Goal: Information Seeking & Learning: Check status

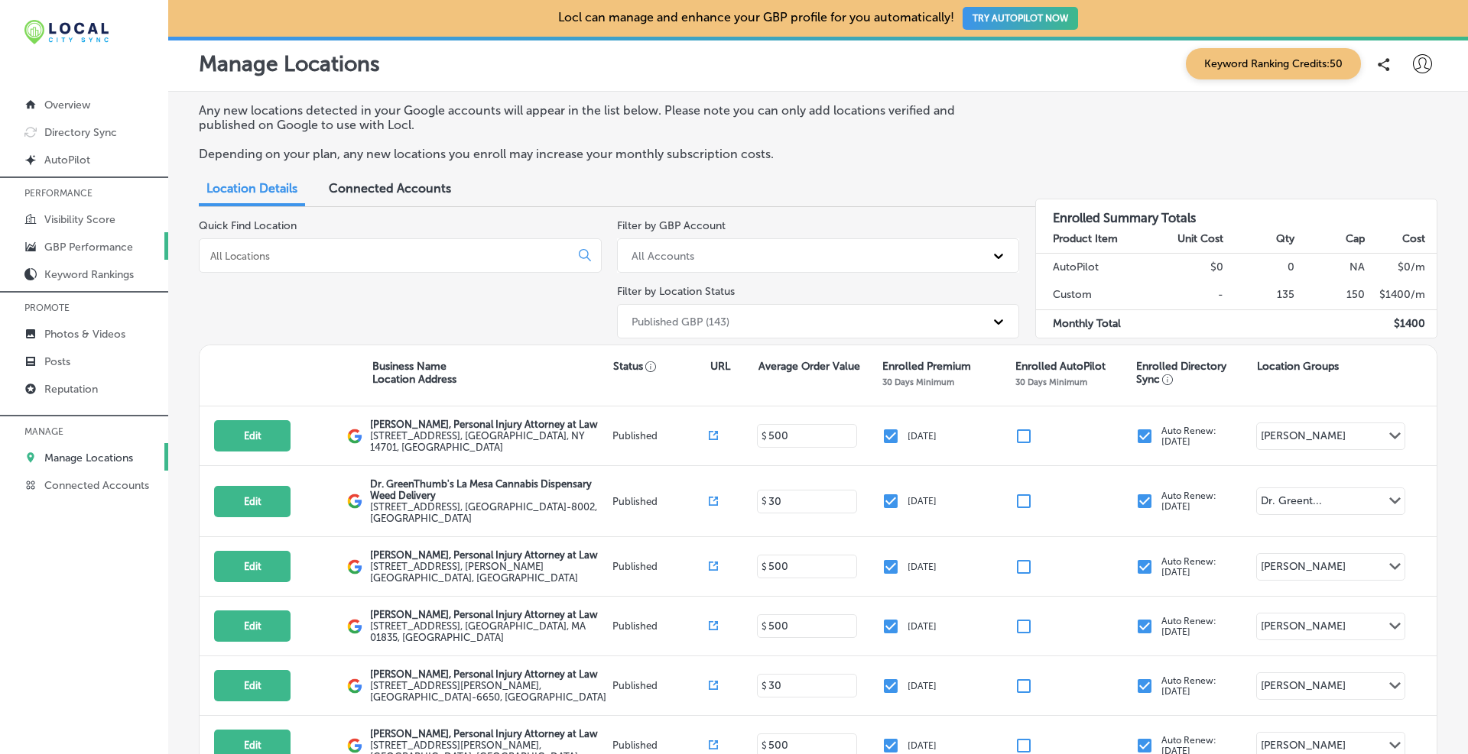
click at [83, 240] on link "GBP Performance" at bounding box center [84, 246] width 168 height 28
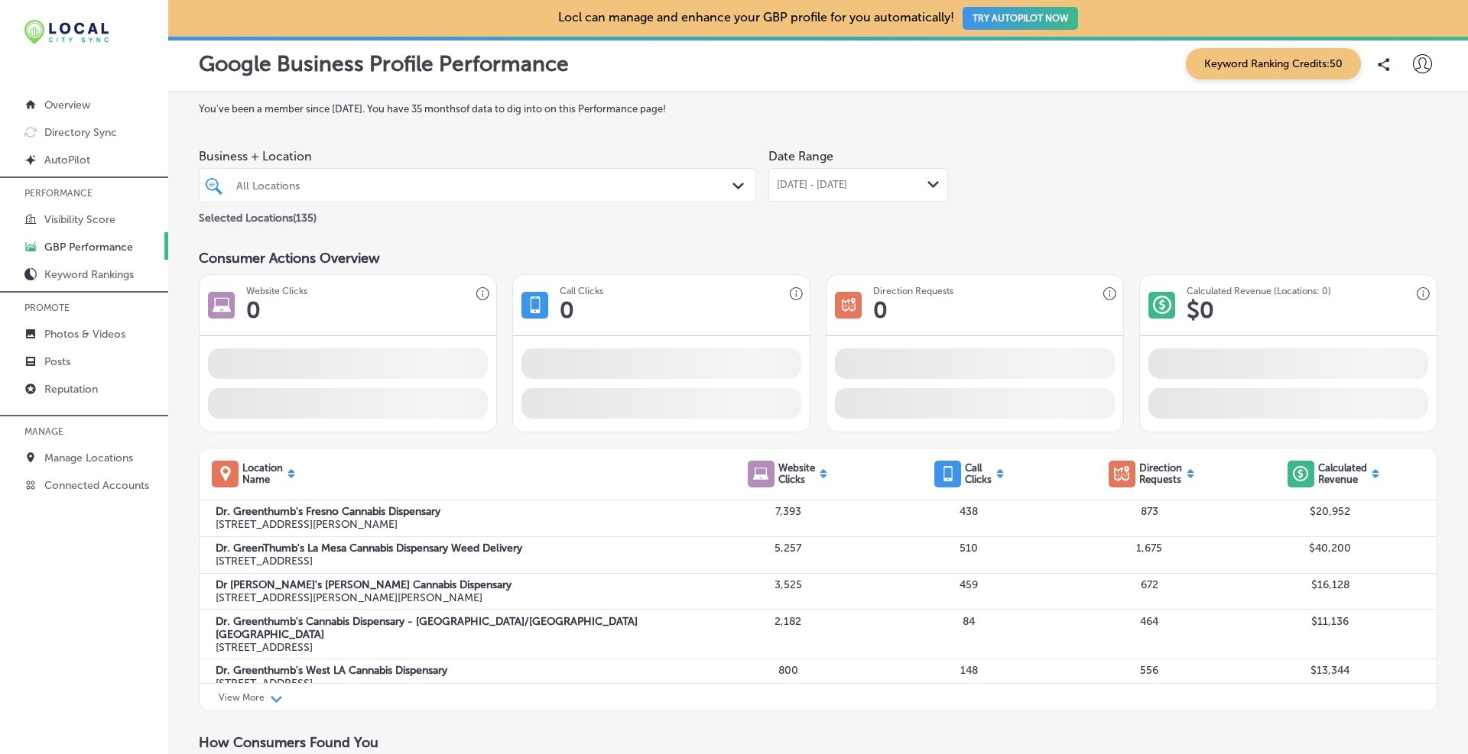
click at [791, 182] on div "[DATE] - [DATE] Path Created with Sketch." at bounding box center [858, 185] width 163 height 12
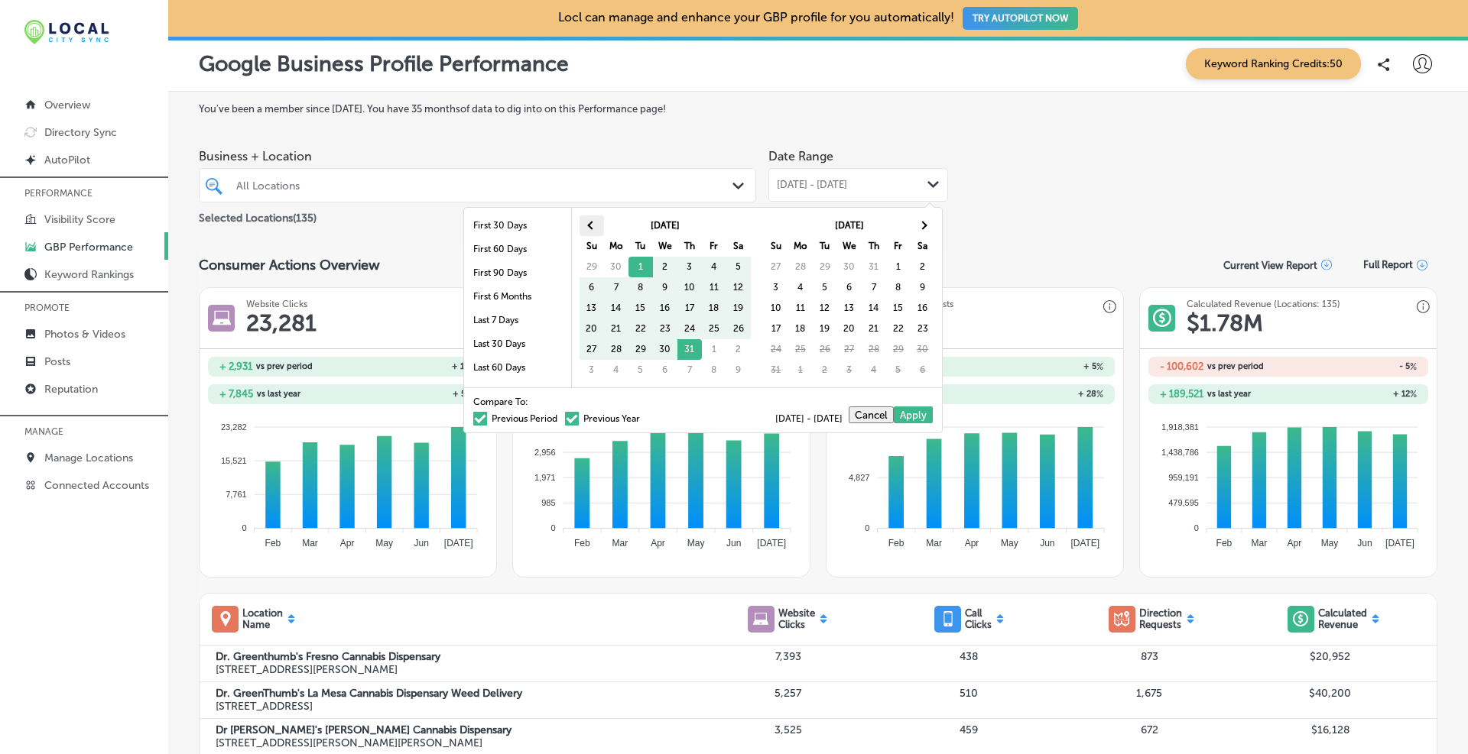
click at [594, 219] on th at bounding box center [591, 226] width 24 height 21
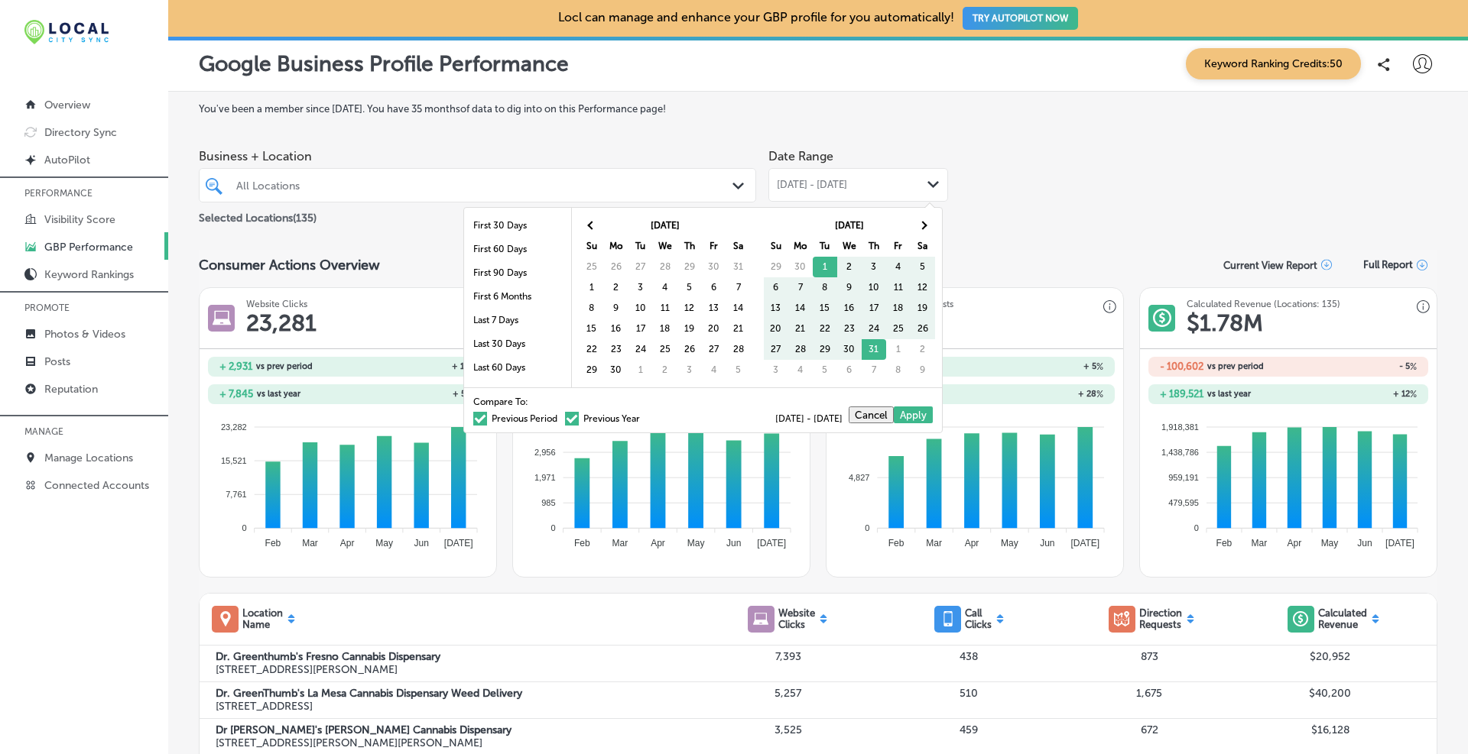
click at [594, 219] on th at bounding box center [591, 226] width 24 height 21
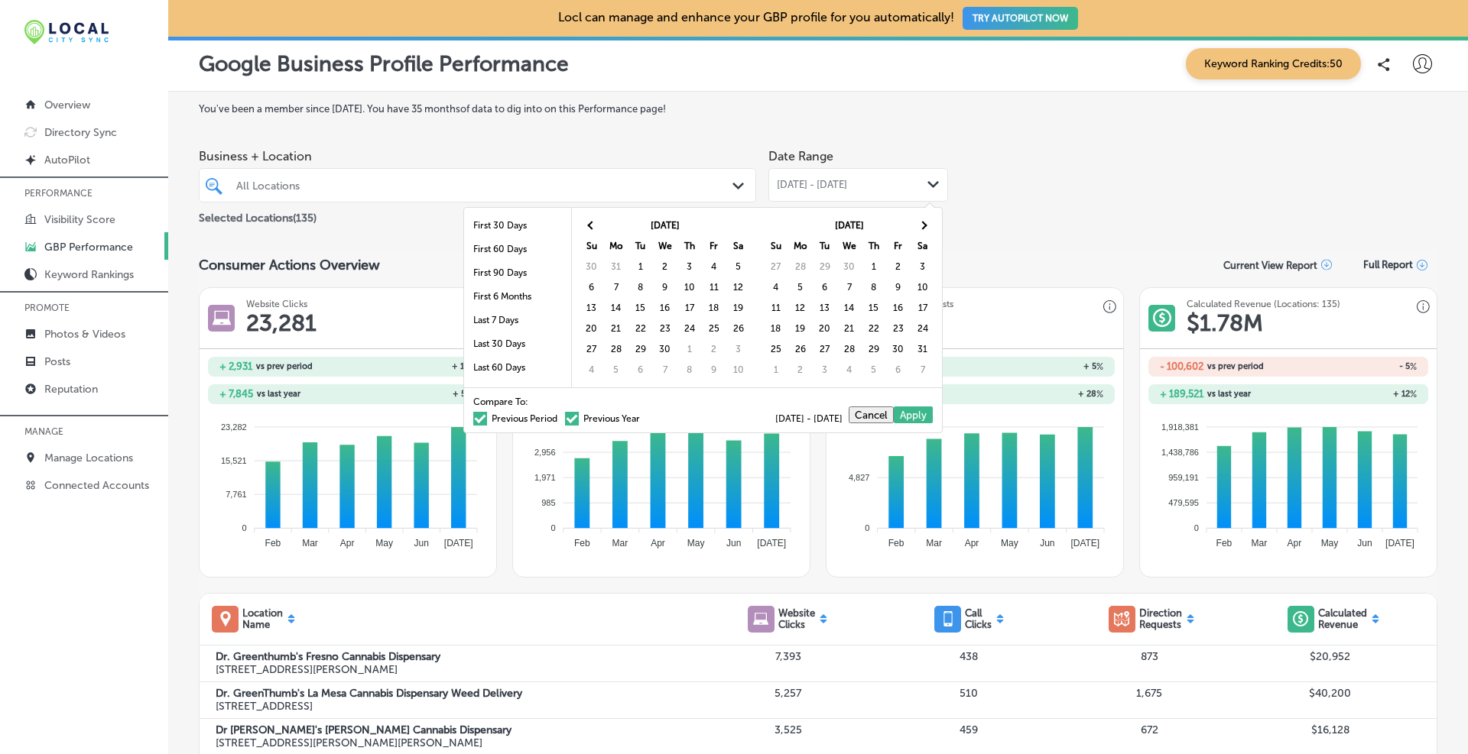
click at [594, 219] on th at bounding box center [591, 226] width 24 height 21
click at [791, 227] on th at bounding box center [922, 226] width 24 height 21
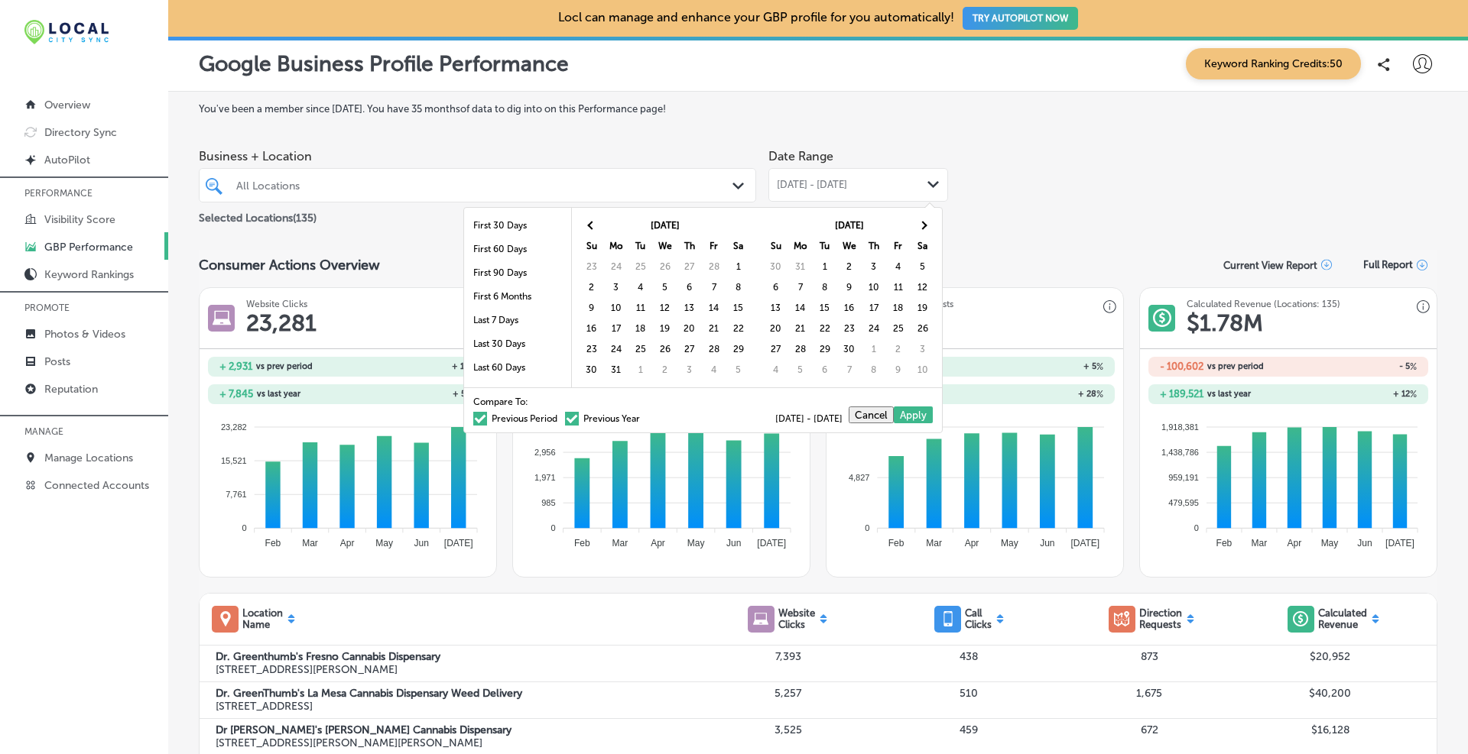
click at [791, 227] on th at bounding box center [922, 226] width 24 height 21
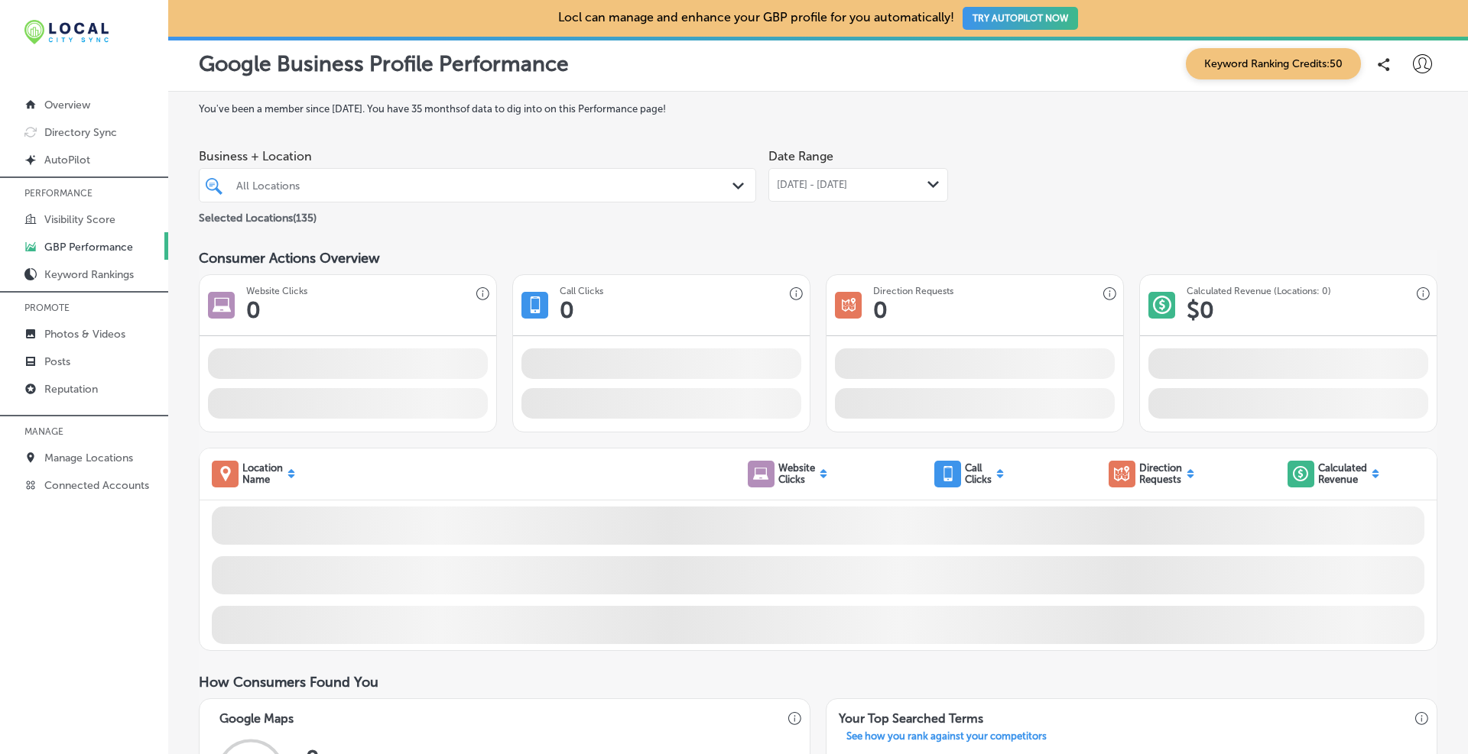
click at [713, 188] on div "All Locations" at bounding box center [485, 185] width 498 height 13
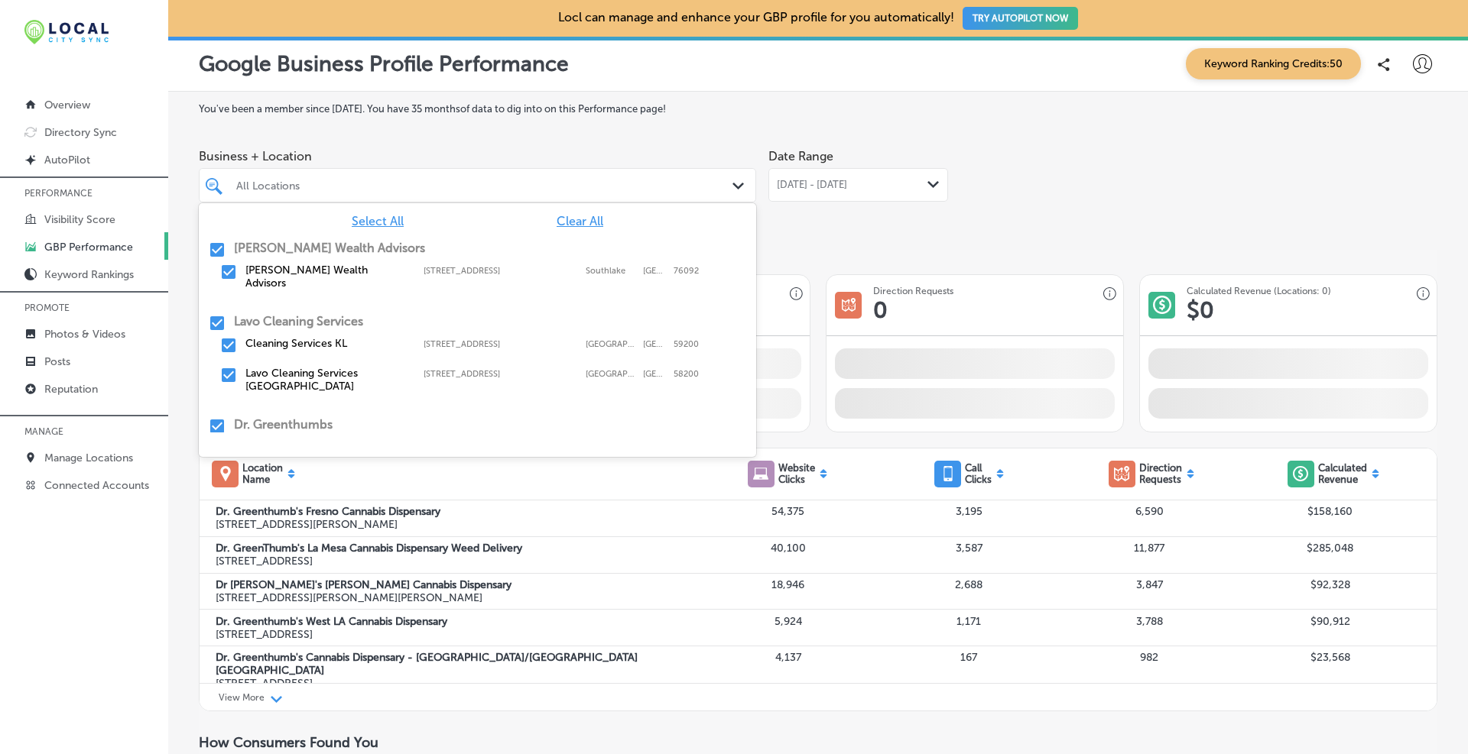
click at [573, 222] on span "Clear All" at bounding box center [580, 221] width 47 height 15
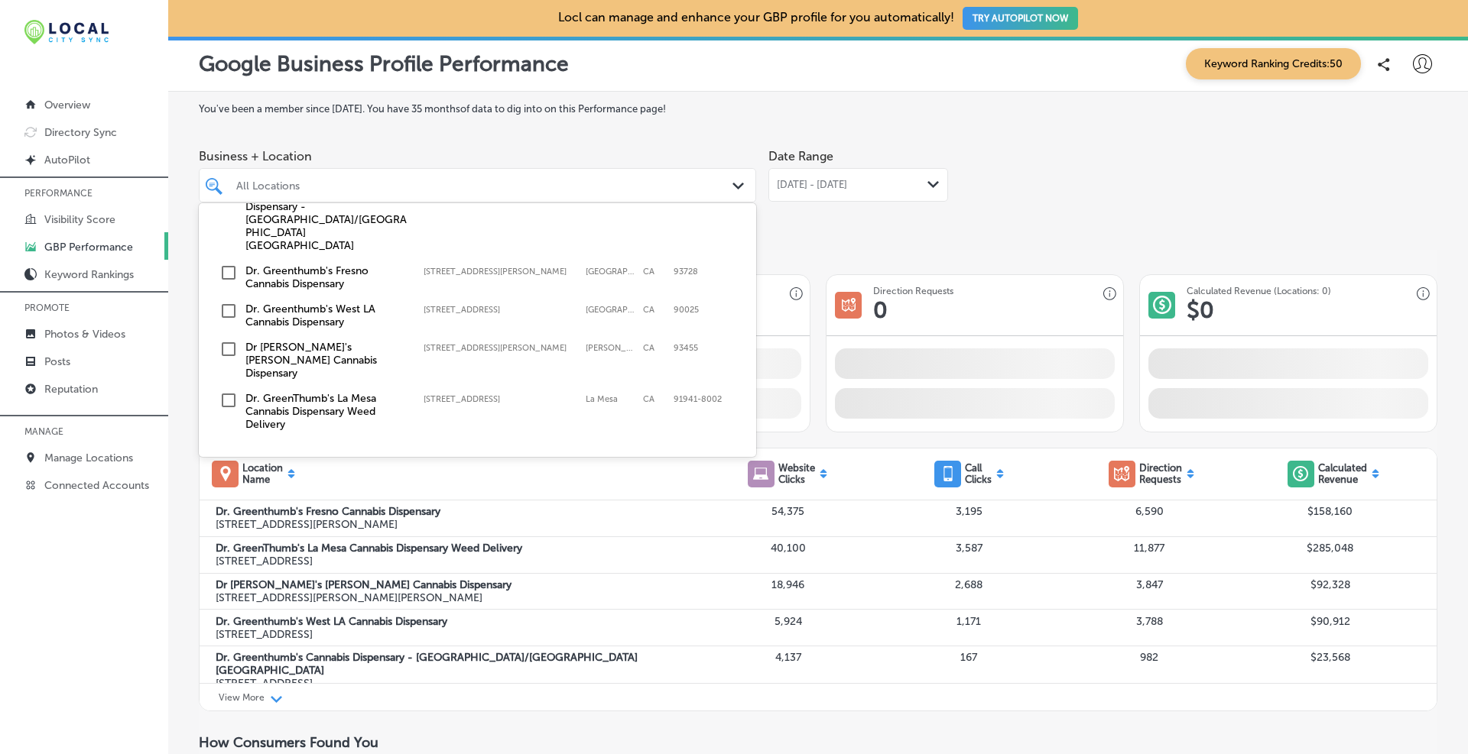
scroll to position [529, 0]
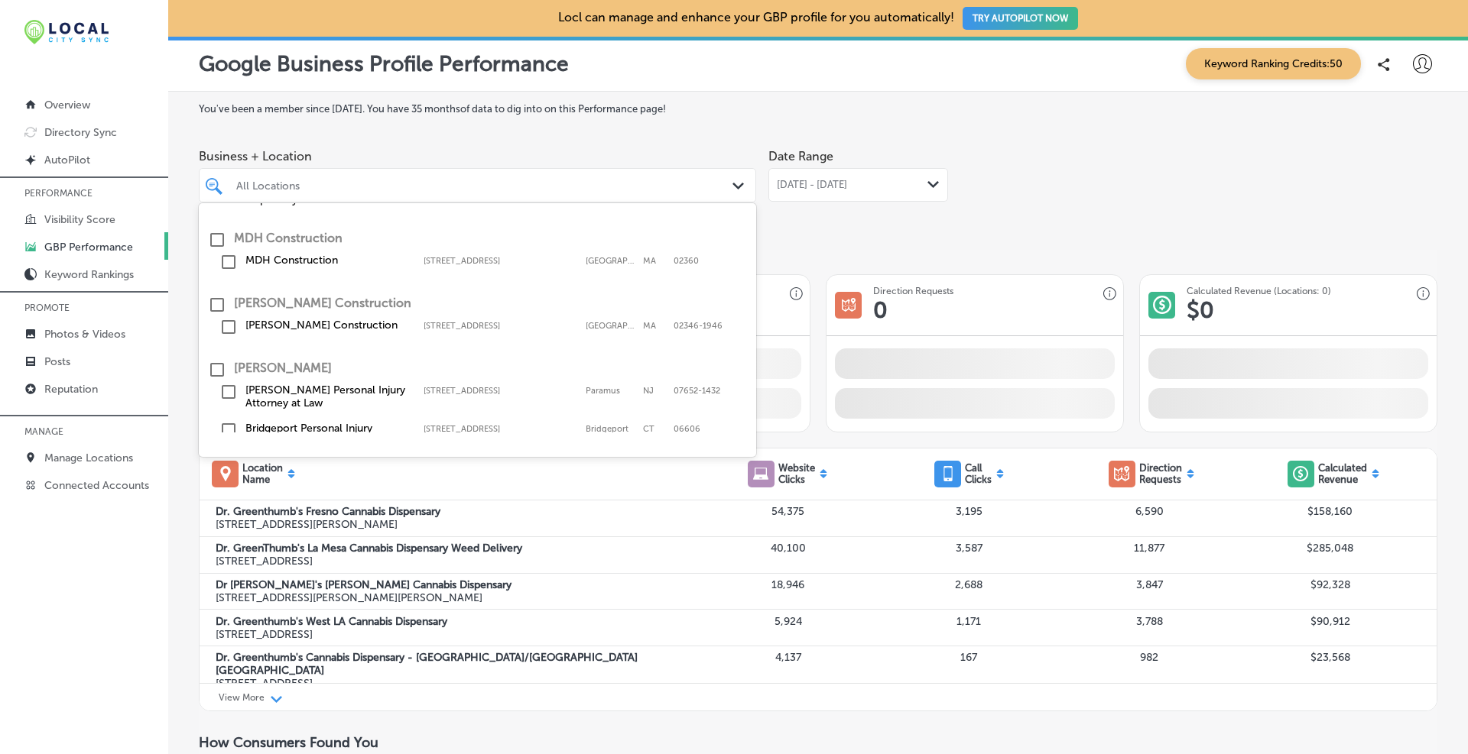
click at [216, 361] on input "checkbox" at bounding box center [217, 370] width 18 height 18
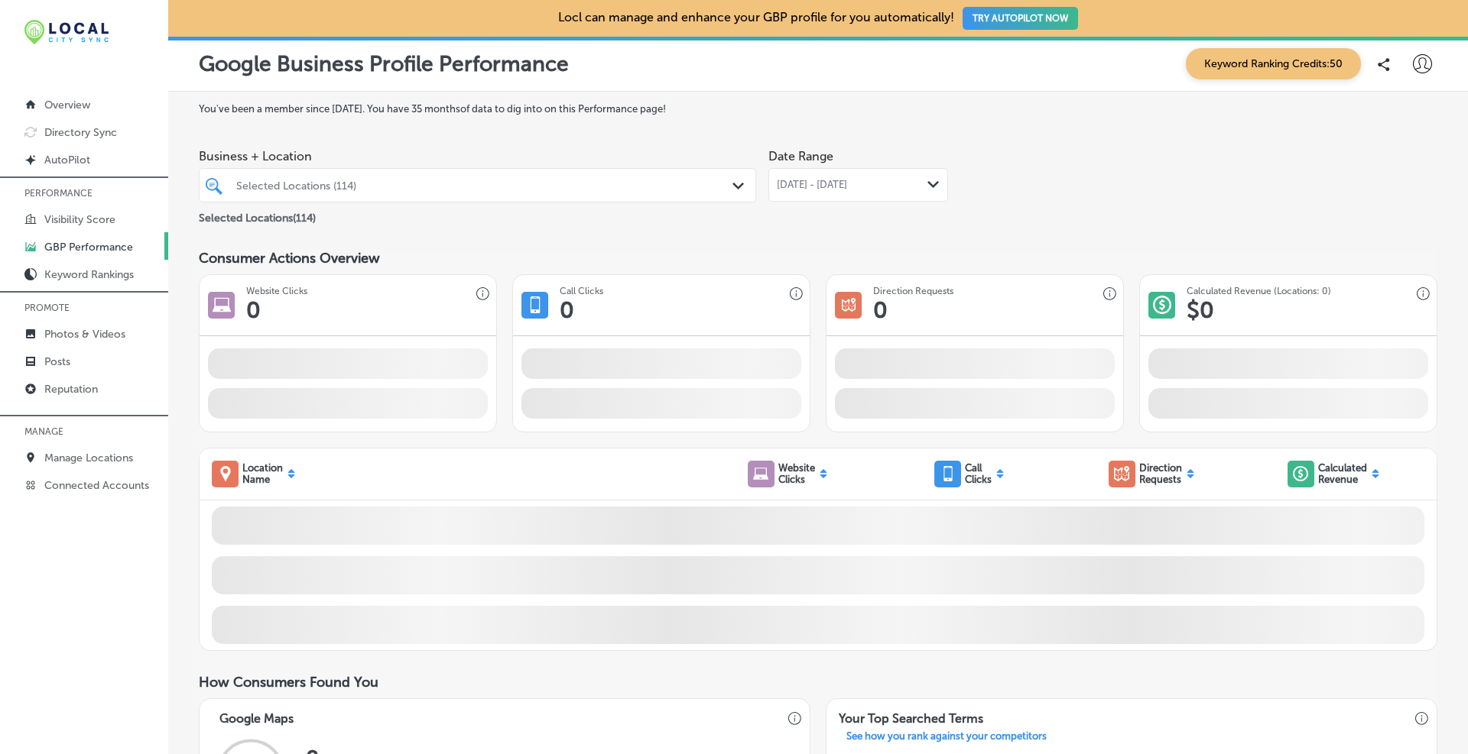
click at [791, 174] on div "Business + Location Selected Locations (114) Path Created with Sketch. Selected…" at bounding box center [818, 184] width 1238 height 86
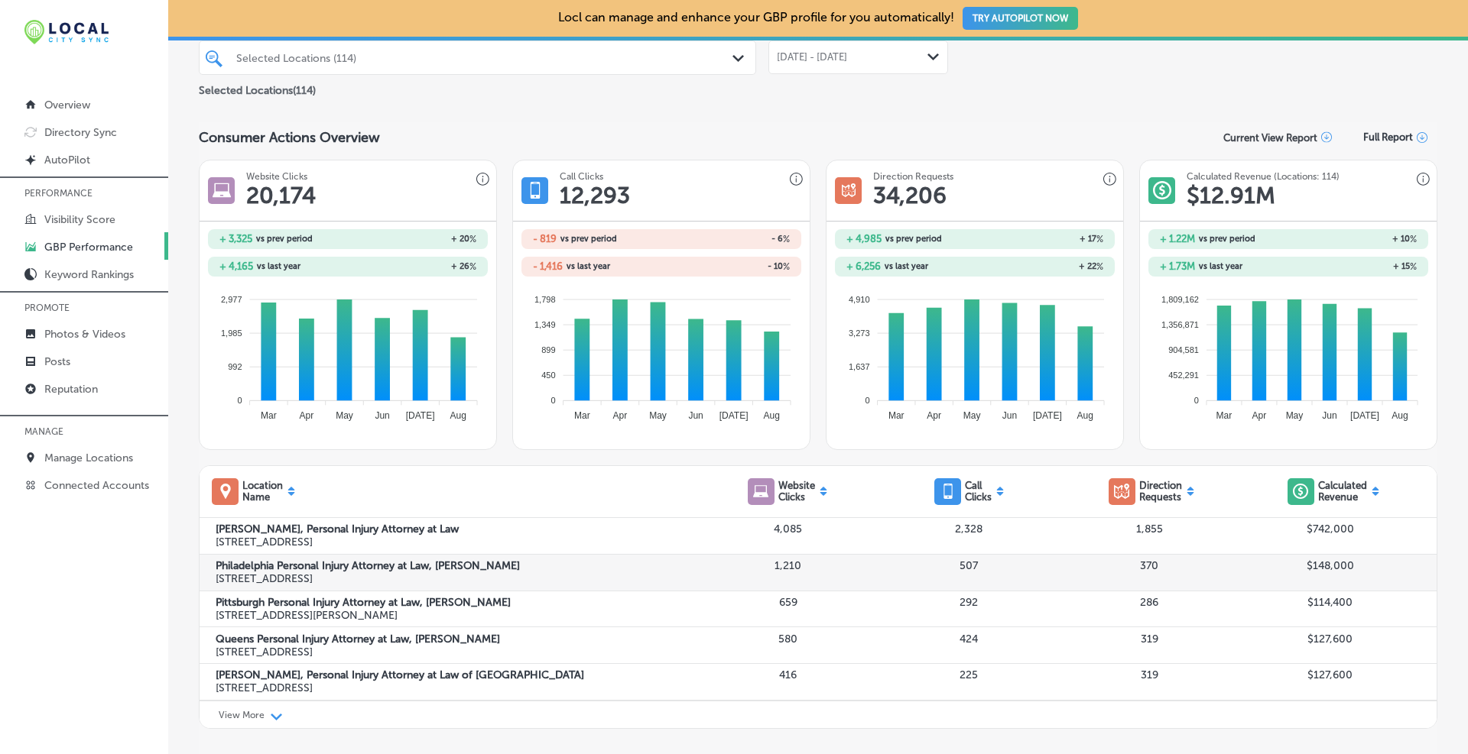
scroll to position [255, 0]
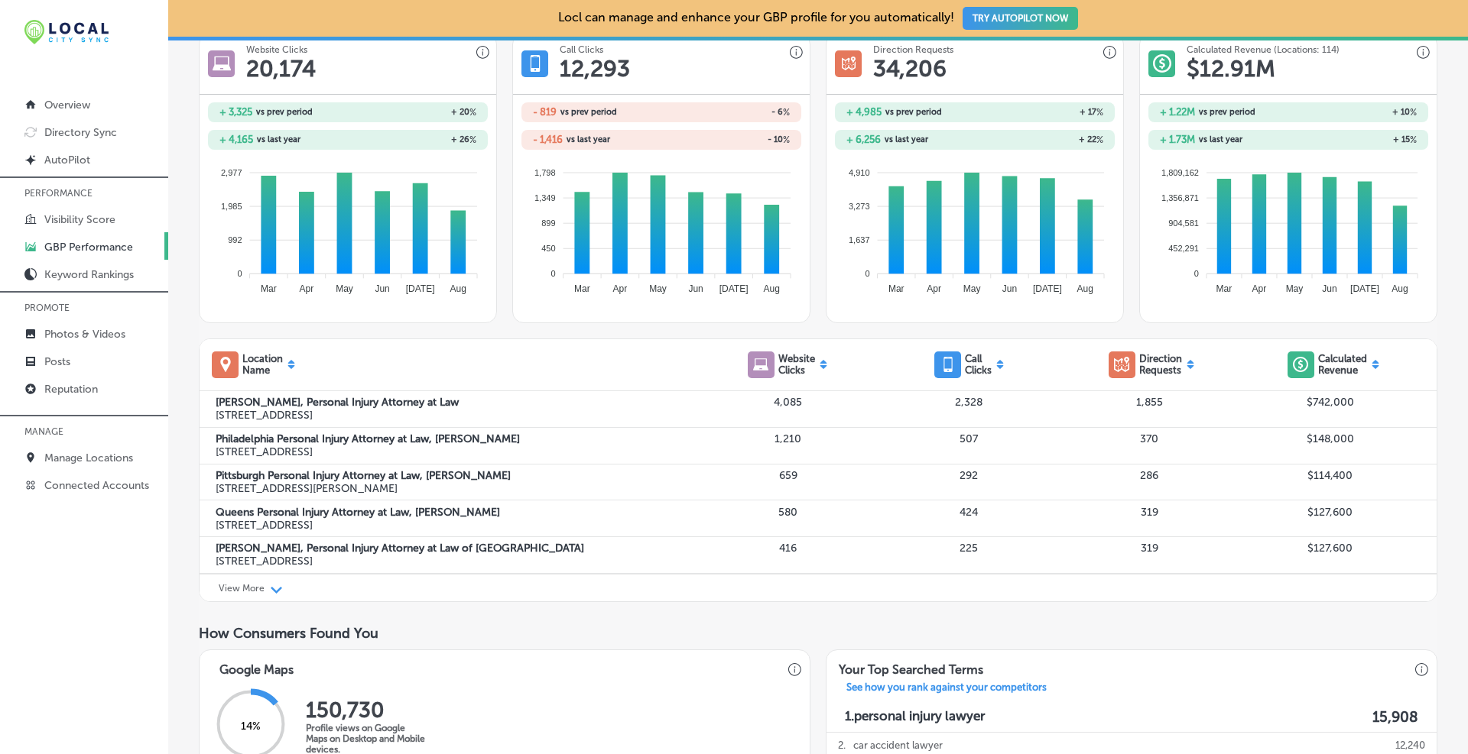
click at [271, 573] on div "Path Created with Sketch." at bounding box center [277, 588] width 12 height 12
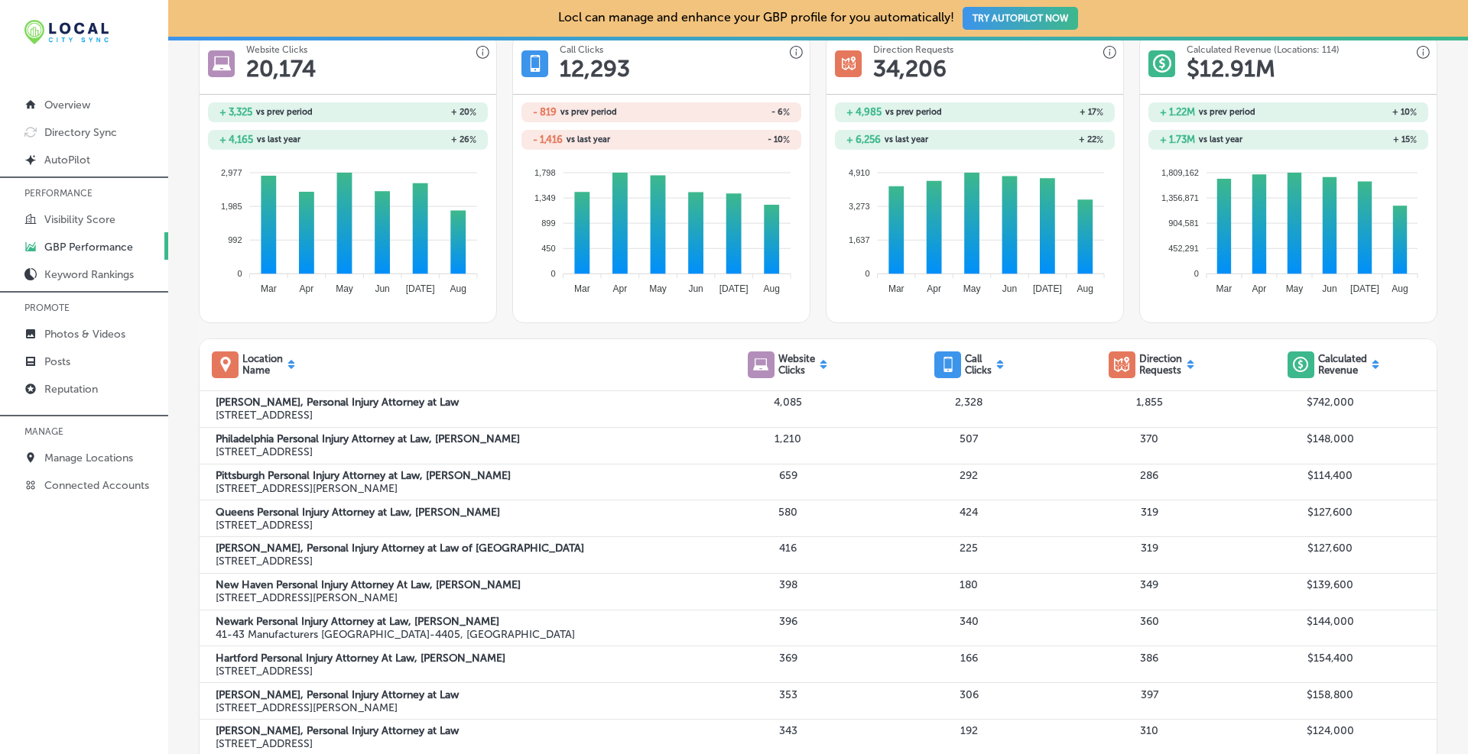
click at [791, 367] on icon at bounding box center [822, 367] width 7 height 4
